Goal: Communication & Community: Participate in discussion

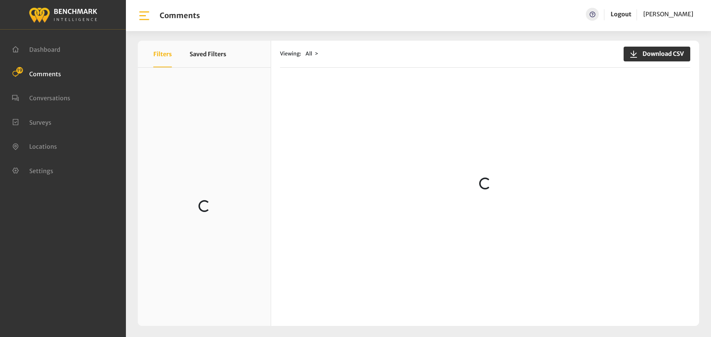
scroll to position [114, 0]
